Goal: Information Seeking & Learning: Learn about a topic

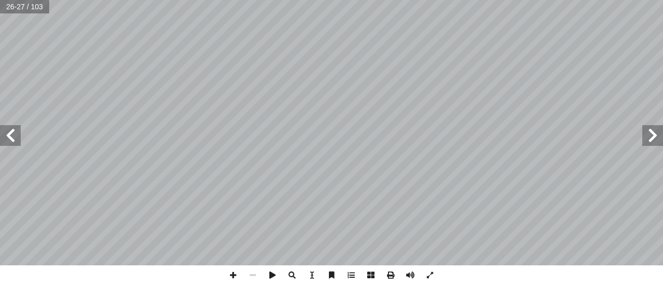
click at [658, 141] on span at bounding box center [652, 135] width 21 height 21
click at [657, 141] on span at bounding box center [652, 135] width 21 height 21
click at [231, 276] on span at bounding box center [233, 276] width 20 height 20
click at [650, 139] on span at bounding box center [652, 135] width 21 height 21
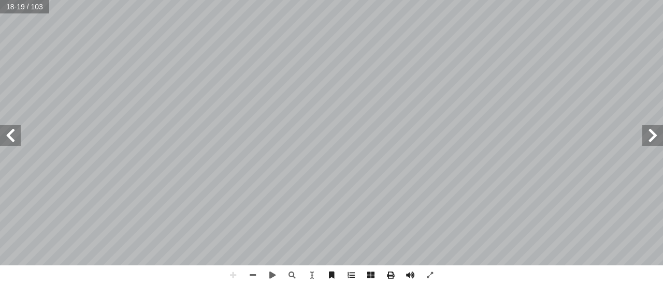
click at [419, 94] on html "الصفحة الرئيسية الصف الأول الصف الثاني الصف الثالث الصف الرابع الصف الخامس الصف…" at bounding box center [331, 47] width 663 height 94
click at [9, 134] on span at bounding box center [10, 135] width 21 height 21
click at [255, 272] on span at bounding box center [253, 276] width 20 height 20
click at [256, 277] on span at bounding box center [253, 276] width 20 height 20
click at [8, 142] on span at bounding box center [10, 135] width 21 height 21
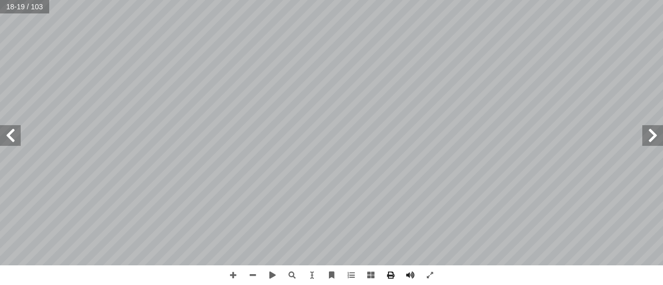
click at [8, 142] on span at bounding box center [10, 135] width 21 height 21
click at [5, 136] on span at bounding box center [10, 135] width 21 height 21
click at [12, 136] on span at bounding box center [10, 135] width 21 height 21
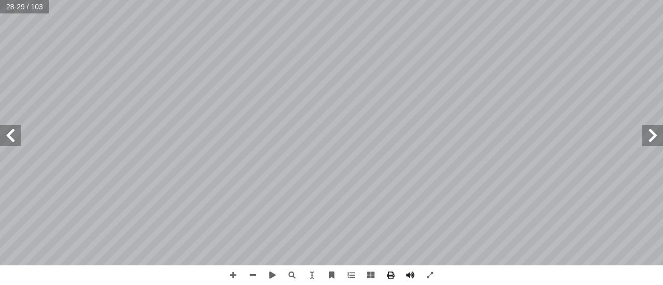
click at [12, 136] on span at bounding box center [10, 135] width 21 height 21
click at [233, 281] on span at bounding box center [233, 276] width 20 height 20
click at [11, 140] on span at bounding box center [10, 135] width 21 height 21
click at [11, 141] on span at bounding box center [10, 135] width 21 height 21
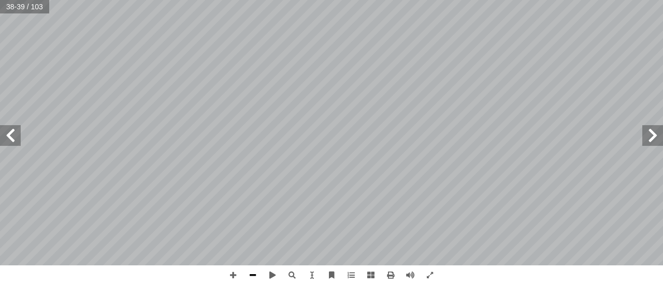
click at [250, 275] on span at bounding box center [253, 276] width 20 height 20
click at [17, 145] on span at bounding box center [10, 135] width 21 height 21
click at [8, 138] on span at bounding box center [10, 135] width 21 height 21
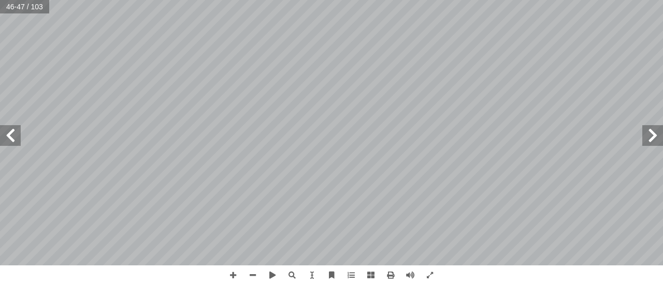
click at [8, 138] on span at bounding box center [10, 135] width 21 height 21
click at [228, 275] on span at bounding box center [233, 276] width 20 height 20
click at [11, 144] on span at bounding box center [10, 135] width 21 height 21
click at [663, 140] on span at bounding box center [652, 135] width 21 height 21
click at [251, 272] on span at bounding box center [253, 276] width 20 height 20
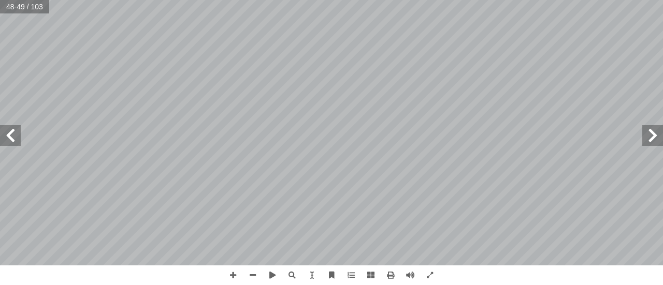
click at [655, 142] on span at bounding box center [652, 135] width 21 height 21
click at [652, 138] on span at bounding box center [652, 135] width 21 height 21
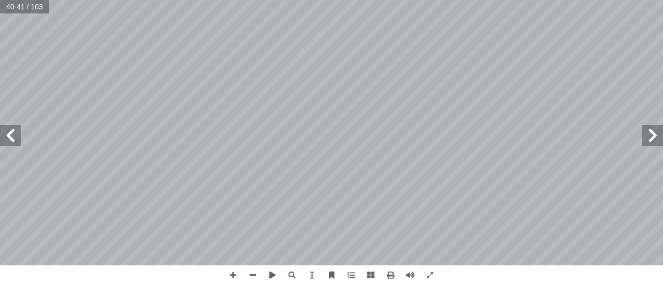
click at [652, 138] on span at bounding box center [652, 135] width 21 height 21
click at [652, 134] on span at bounding box center [652, 135] width 21 height 21
click at [650, 133] on span at bounding box center [652, 135] width 21 height 21
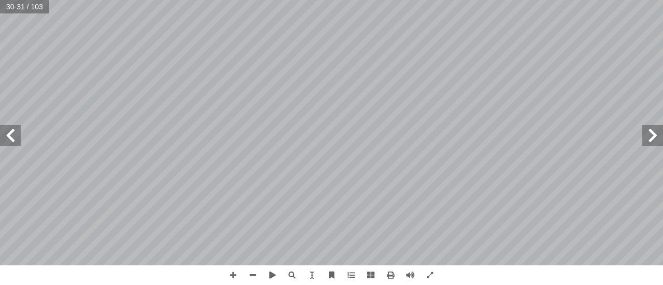
click at [650, 133] on span at bounding box center [652, 135] width 21 height 21
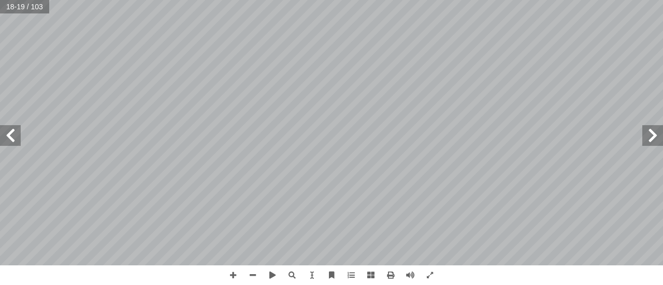
click at [7, 137] on span at bounding box center [10, 135] width 21 height 21
click at [652, 139] on span at bounding box center [652, 135] width 21 height 21
click at [395, 275] on span at bounding box center [391, 276] width 20 height 20
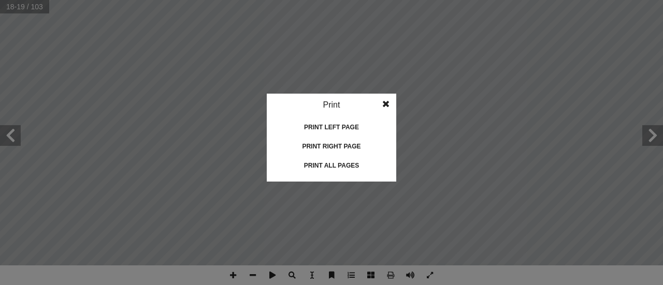
click at [389, 105] on span at bounding box center [386, 104] width 19 height 21
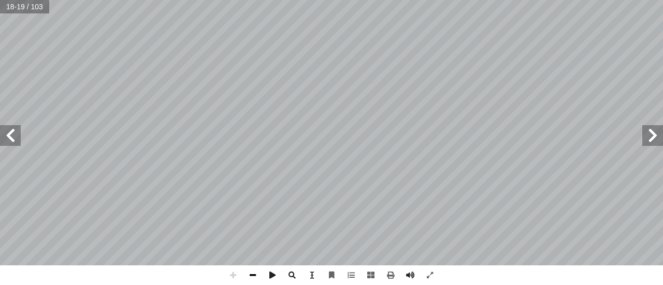
click at [255, 274] on span at bounding box center [253, 276] width 20 height 20
click at [392, 275] on span at bounding box center [391, 276] width 20 height 20
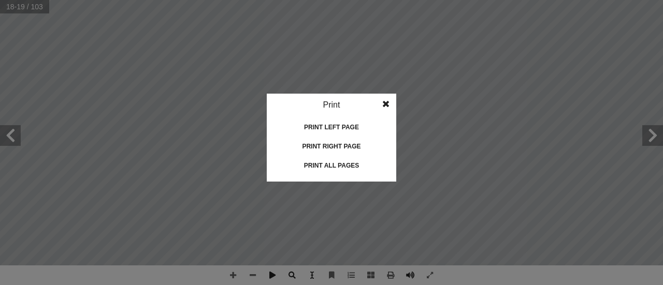
click at [318, 128] on div "Print left page" at bounding box center [332, 127] width 104 height 17
click at [338, 146] on div "Print right page" at bounding box center [332, 146] width 104 height 17
click at [383, 104] on span at bounding box center [386, 104] width 19 height 21
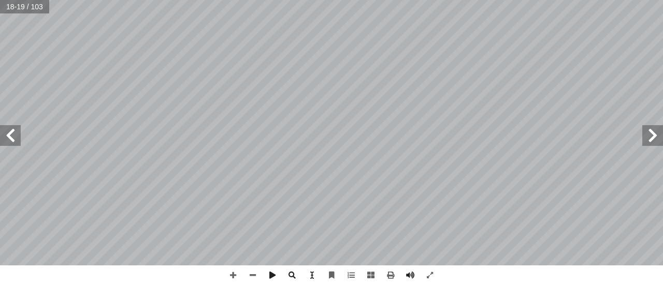
click at [653, 139] on span at bounding box center [652, 135] width 21 height 21
click at [386, 277] on span at bounding box center [391, 276] width 20 height 20
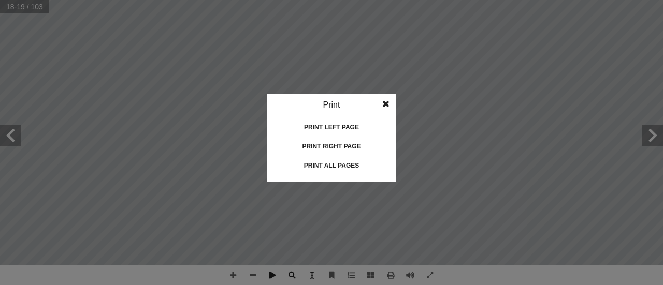
click at [388, 106] on span at bounding box center [386, 104] width 19 height 21
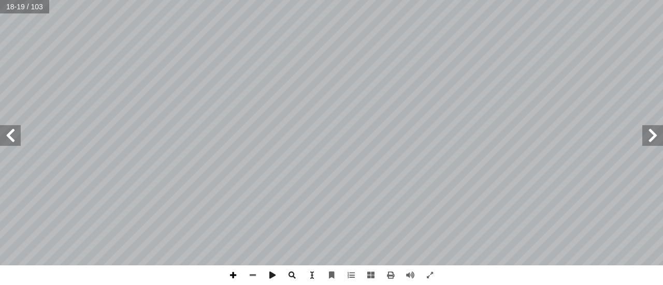
click at [232, 279] on span at bounding box center [233, 276] width 20 height 20
click at [369, 276] on span at bounding box center [371, 276] width 20 height 20
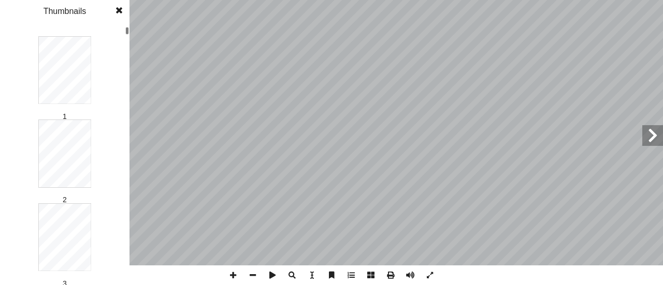
click at [369, 276] on span at bounding box center [371, 276] width 20 height 20
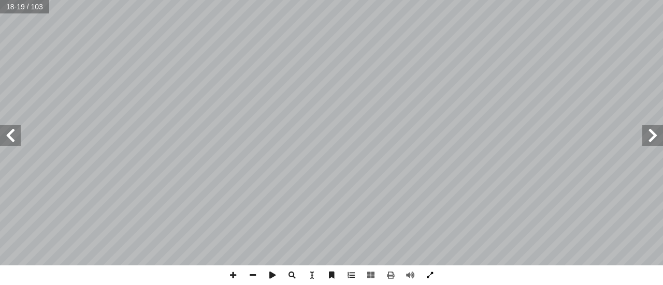
click at [428, 274] on span at bounding box center [430, 276] width 20 height 20
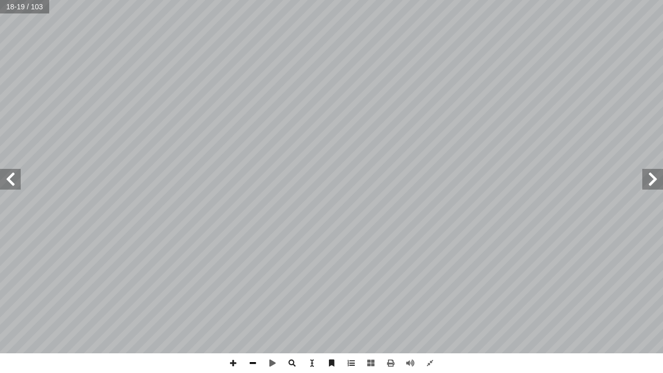
click at [253, 285] on span at bounding box center [253, 363] width 20 height 20
click at [12, 188] on span at bounding box center [10, 179] width 21 height 21
click at [426, 285] on span at bounding box center [430, 363] width 20 height 20
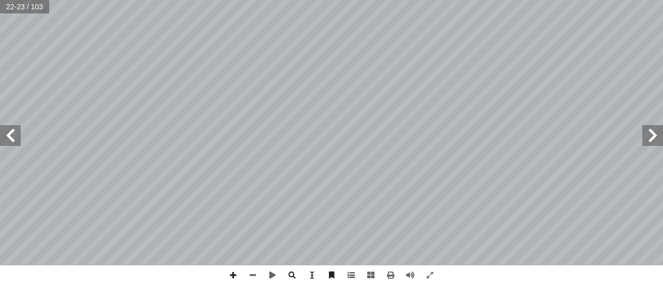
click at [655, 134] on span at bounding box center [652, 135] width 21 height 21
click at [236, 278] on span at bounding box center [233, 276] width 20 height 20
click at [653, 139] on span at bounding box center [652, 135] width 21 height 21
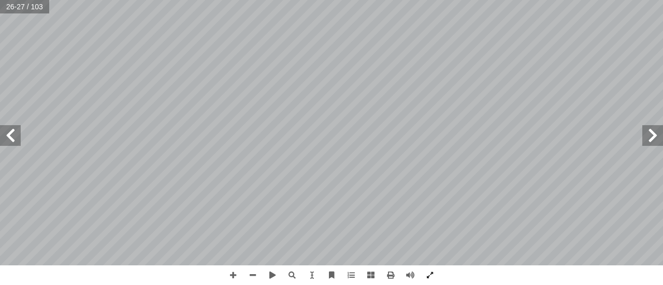
click at [652, 139] on span at bounding box center [652, 135] width 21 height 21
click at [653, 133] on span at bounding box center [652, 135] width 21 height 21
click at [250, 277] on span at bounding box center [253, 276] width 20 height 20
click at [233, 277] on span at bounding box center [233, 276] width 20 height 20
click at [255, 277] on span at bounding box center [253, 276] width 20 height 20
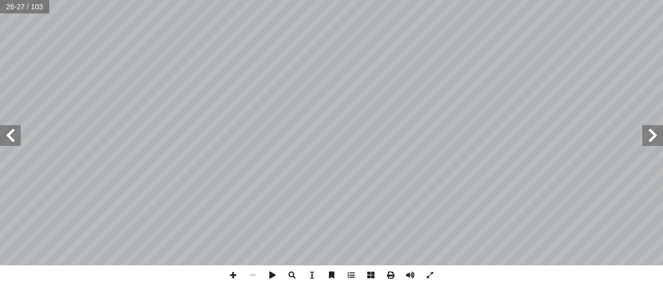
click at [650, 138] on span at bounding box center [652, 135] width 21 height 21
click at [649, 138] on span at bounding box center [652, 135] width 21 height 21
click at [648, 138] on span at bounding box center [652, 135] width 21 height 21
click at [649, 136] on span at bounding box center [652, 135] width 21 height 21
click at [234, 274] on span at bounding box center [233, 276] width 20 height 20
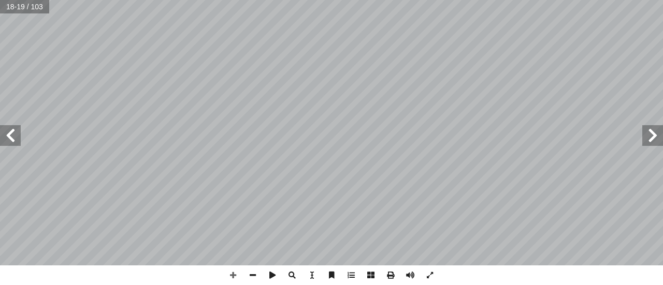
click at [11, 134] on span at bounding box center [10, 135] width 21 height 21
click at [251, 276] on span at bounding box center [253, 276] width 20 height 20
click at [653, 138] on span at bounding box center [652, 135] width 21 height 21
click at [652, 137] on span at bounding box center [652, 135] width 21 height 21
click at [12, 134] on span at bounding box center [10, 135] width 21 height 21
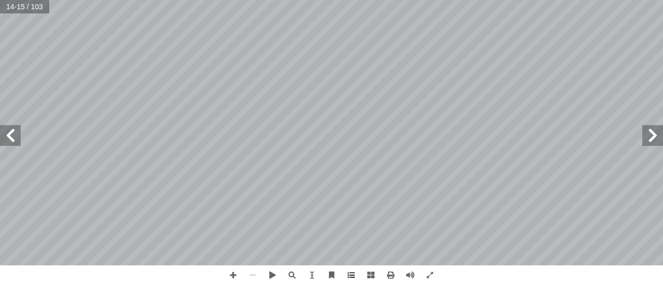
click at [12, 134] on span at bounding box center [10, 135] width 21 height 21
click at [231, 277] on span at bounding box center [233, 276] width 20 height 20
click at [250, 271] on span at bounding box center [253, 276] width 20 height 20
click at [6, 140] on span at bounding box center [10, 135] width 21 height 21
click at [231, 273] on span at bounding box center [233, 276] width 20 height 20
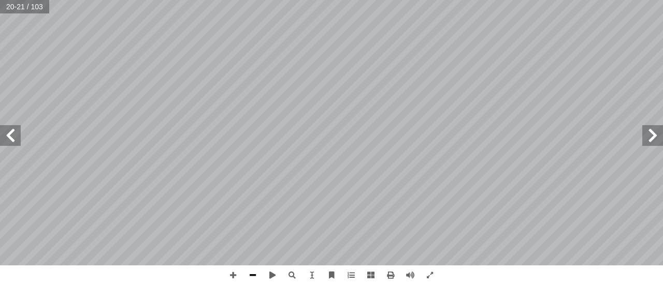
click at [253, 273] on span at bounding box center [253, 276] width 20 height 20
click at [9, 137] on span at bounding box center [10, 135] width 21 height 21
click at [651, 142] on span at bounding box center [652, 135] width 21 height 21
click at [349, 275] on span at bounding box center [351, 276] width 20 height 20
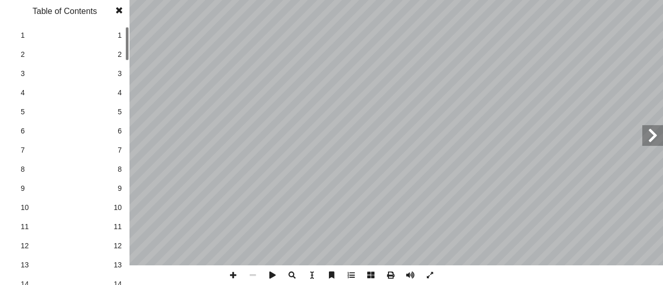
click at [349, 275] on span at bounding box center [351, 276] width 20 height 20
